Goal: Task Accomplishment & Management: Use online tool/utility

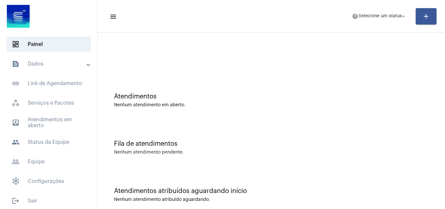
click at [47, 59] on mat-expansion-panel-header "text_snippet_outlined Dados" at bounding box center [51, 64] width 94 height 16
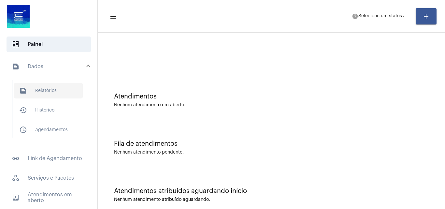
click at [46, 94] on span "text_snippet_outlined Relatórios" at bounding box center [48, 91] width 69 height 16
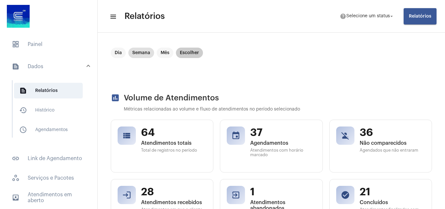
click at [189, 49] on mat-chip "Escolher" at bounding box center [189, 53] width 27 height 10
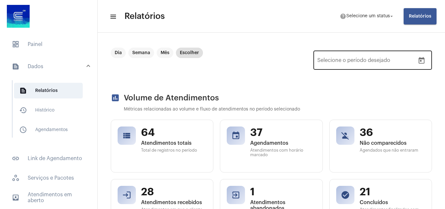
click at [418, 65] on button "Open calendar" at bounding box center [421, 60] width 13 height 13
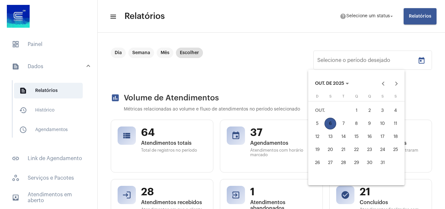
click at [419, 64] on div at bounding box center [222, 104] width 445 height 209
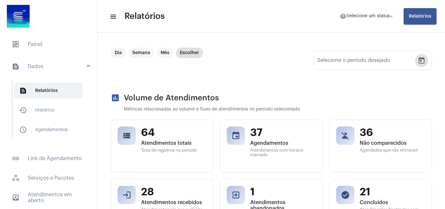
click at [419, 64] on icon "Open calendar" at bounding box center [422, 60] width 6 height 7
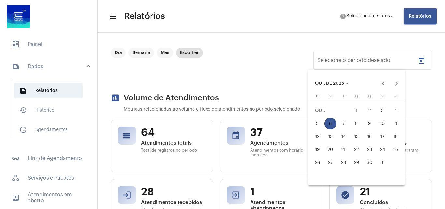
click at [356, 112] on div "1" at bounding box center [357, 111] width 12 height 12
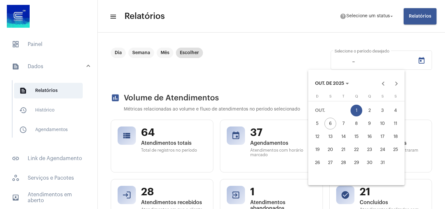
type input "[DATE]"
click at [321, 120] on div "5" at bounding box center [318, 124] width 12 height 12
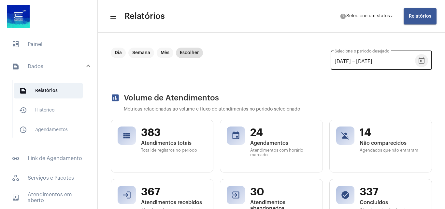
click at [415, 61] on button "Open calendar" at bounding box center [421, 60] width 13 height 13
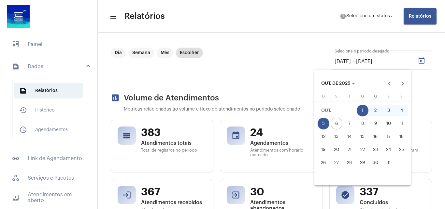
drag, startPoint x: 320, startPoint y: 123, endPoint x: 363, endPoint y: 119, distance: 42.9
click at [320, 123] on div "5" at bounding box center [324, 124] width 12 height 12
click at [320, 123] on mat-sidenav-content "menu Relatórios help Selecione um status arrow_drop_down Relatórios Dia Semana …" at bounding box center [272, 104] width 348 height 209
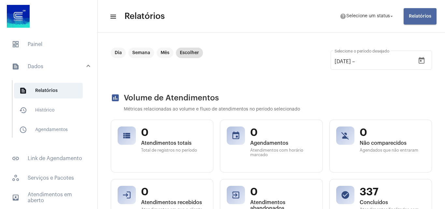
click at [419, 13] on button "Relatórios" at bounding box center [420, 16] width 33 height 16
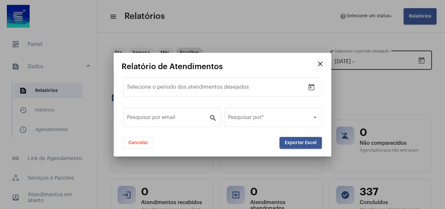
drag, startPoint x: 419, startPoint y: 13, endPoint x: 409, endPoint y: 63, distance: 51.0
click at [411, 63] on div at bounding box center [222, 104] width 445 height 209
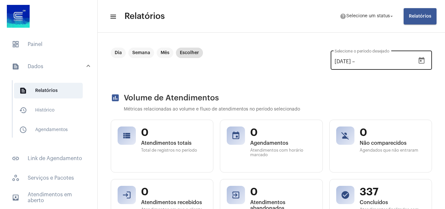
click at [415, 58] on button "Open calendar" at bounding box center [421, 60] width 13 height 13
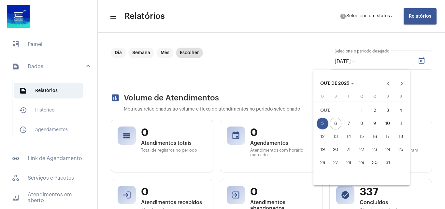
click at [361, 110] on div "1" at bounding box center [362, 111] width 12 height 12
click at [325, 124] on div "5" at bounding box center [323, 124] width 12 height 12
click at [274, 53] on div at bounding box center [222, 104] width 445 height 209
type input "[DATE]"
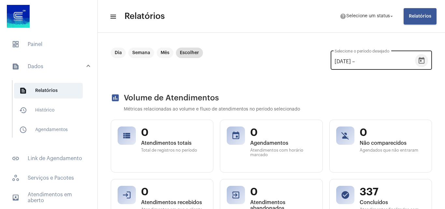
click at [418, 63] on icon "Open calendar" at bounding box center [422, 61] width 8 height 8
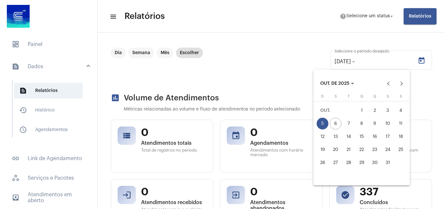
click at [358, 107] on div "1" at bounding box center [362, 111] width 12 height 12
type input "[DATE]"
click at [323, 120] on div "5" at bounding box center [323, 124] width 12 height 12
type input "[DATE]"
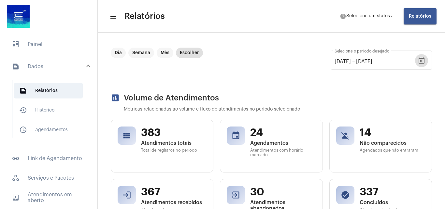
click at [410, 22] on button "Relatórios" at bounding box center [420, 16] width 33 height 16
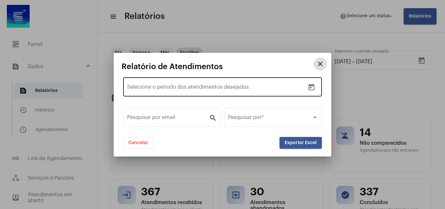
click at [311, 91] on icon "Open calendar" at bounding box center [312, 87] width 8 height 8
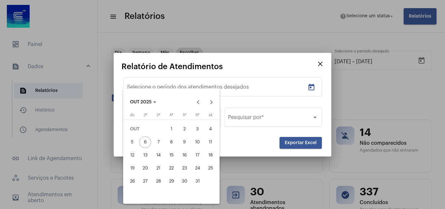
click at [175, 130] on div "1" at bounding box center [172, 129] width 12 height 12
type input "[DATE]"
click at [130, 139] on div "5" at bounding box center [133, 142] width 12 height 12
type input "[DATE]"
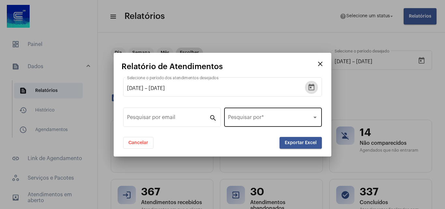
click at [312, 114] on div "Pesquisar por *" at bounding box center [273, 116] width 90 height 21
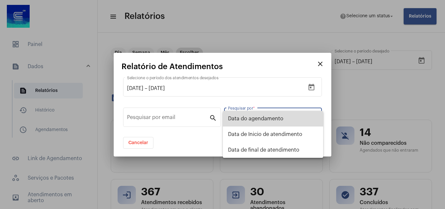
click at [289, 118] on span "Data do agendamento" at bounding box center [273, 119] width 90 height 16
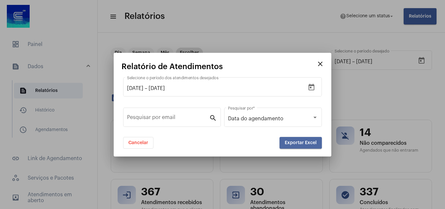
click at [297, 140] on button "Exportar Excel" at bounding box center [301, 143] width 42 height 12
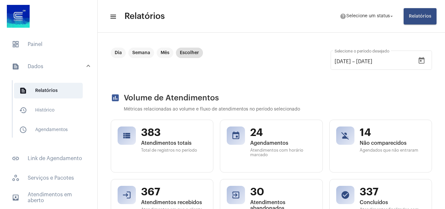
click at [423, 24] on mat-toolbar-row "menu Relatórios help Selecione um status arrow_drop_down Relatórios" at bounding box center [272, 16] width 348 height 21
click at [423, 21] on button "Relatórios" at bounding box center [420, 16] width 33 height 16
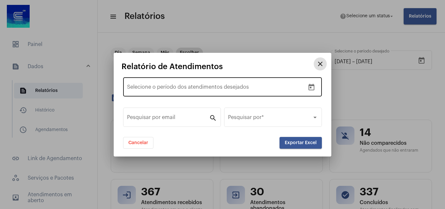
click at [278, 87] on div "Data de início –" at bounding box center [216, 88] width 178 height 6
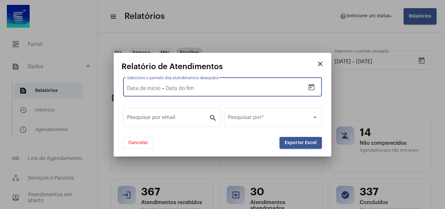
click at [311, 87] on icon "Open calendar" at bounding box center [312, 87] width 6 height 7
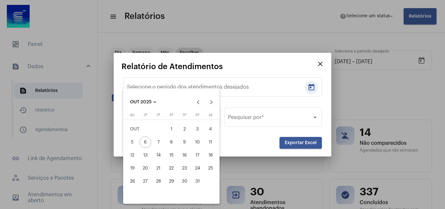
click at [310, 91] on div at bounding box center [222, 104] width 445 height 209
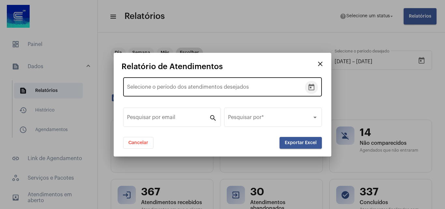
click at [307, 88] on button "Open calendar" at bounding box center [311, 87] width 13 height 13
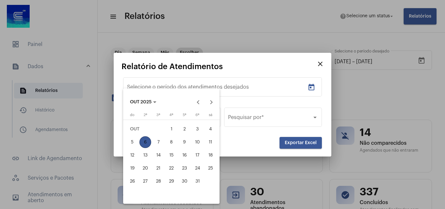
click at [172, 133] on div "1" at bounding box center [172, 129] width 12 height 12
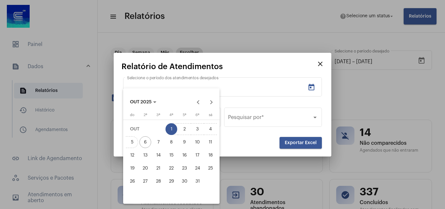
type input "[DATE]"
click at [132, 144] on div "5" at bounding box center [133, 142] width 12 height 12
type input "[DATE]"
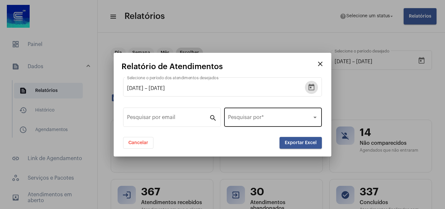
click at [307, 125] on div "Pesquisar por *" at bounding box center [273, 116] width 90 height 21
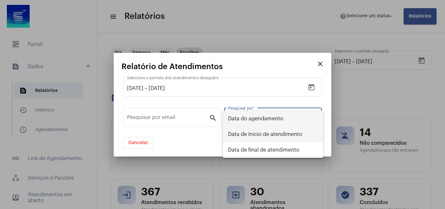
click at [300, 136] on span "Data de Inicio de atendimento" at bounding box center [273, 135] width 90 height 16
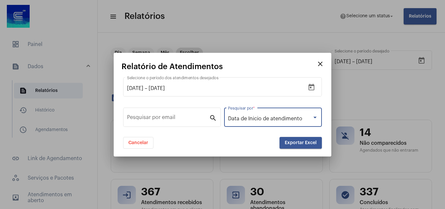
click at [303, 143] on span "Exportar Excel" at bounding box center [301, 143] width 32 height 5
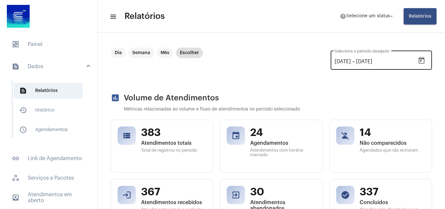
click at [418, 61] on icon "Open calendar" at bounding box center [422, 61] width 8 height 8
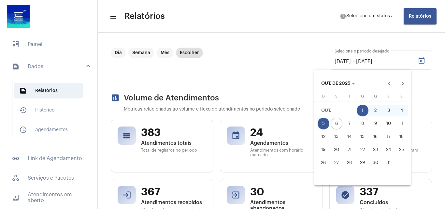
click at [424, 9] on div at bounding box center [222, 104] width 445 height 209
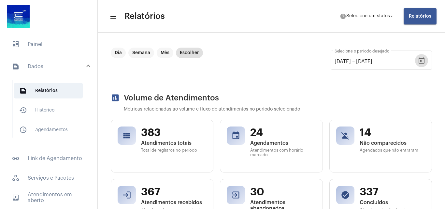
click at [420, 22] on button "Relatórios" at bounding box center [420, 16] width 33 height 16
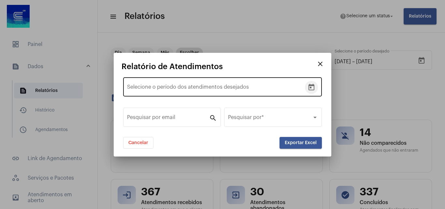
click at [310, 88] on icon "Open calendar" at bounding box center [312, 87] width 8 height 8
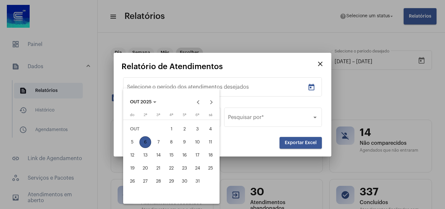
click at [167, 124] on button "1" at bounding box center [171, 129] width 13 height 13
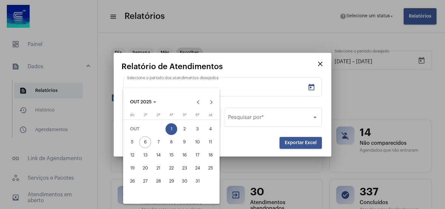
type input "[DATE]"
click at [135, 137] on div "5" at bounding box center [133, 142] width 12 height 12
type input "[DATE]"
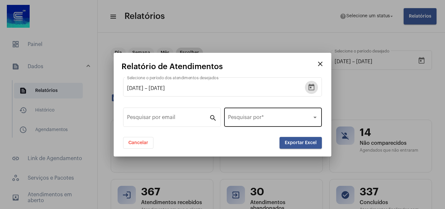
click at [297, 115] on div "Pesquisar por *" at bounding box center [273, 116] width 90 height 21
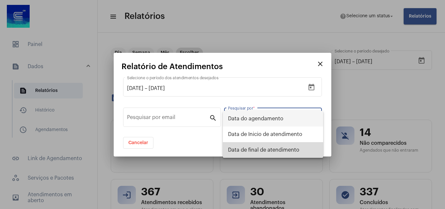
click at [301, 145] on span "Data de final de atendimento" at bounding box center [273, 150] width 90 height 16
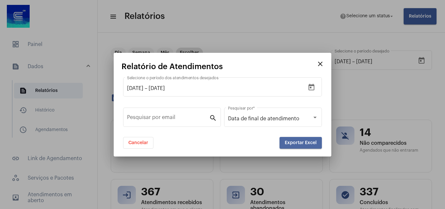
click at [301, 145] on button "Exportar Excel" at bounding box center [301, 143] width 42 height 12
